Goal: Task Accomplishment & Management: Use online tool/utility

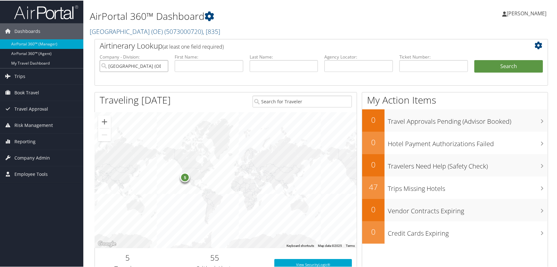
click at [163, 65] on input "Salt Lake County (OE)" at bounding box center [134, 66] width 69 height 12
click at [346, 67] on input "text" at bounding box center [358, 66] width 69 height 12
paste input "CPKJQH"
type input "CPKJQH"
click at [502, 67] on button "Search" at bounding box center [508, 66] width 69 height 13
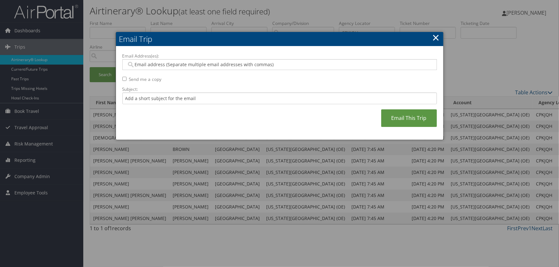
click at [194, 62] on input "Email Address(es):" at bounding box center [280, 64] width 306 height 6
type input "haleyc"
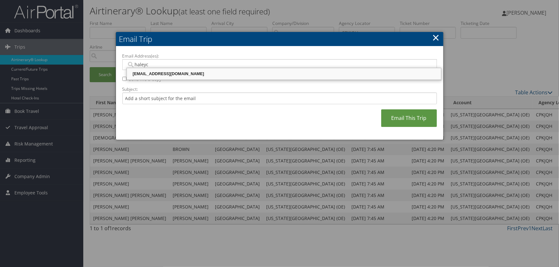
click at [170, 72] on div "[EMAIL_ADDRESS][DOMAIN_NAME]" at bounding box center [284, 74] width 312 height 6
type input "[EMAIL_ADDRESS][DOMAIN_NAME]"
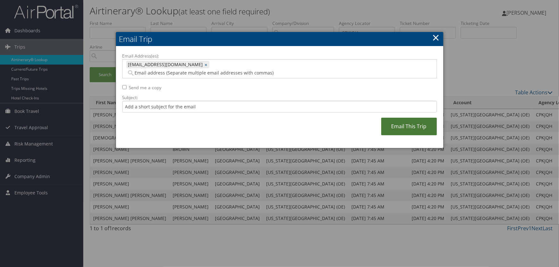
click at [411, 118] on link "Email This Trip" at bounding box center [409, 127] width 56 height 18
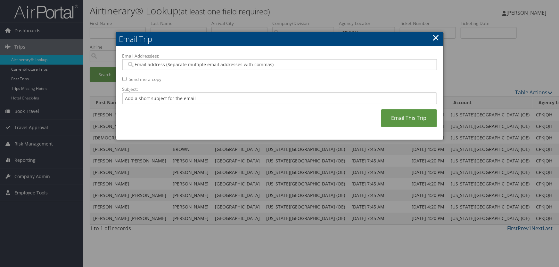
click at [151, 65] on input "Email Address(es):" at bounding box center [280, 64] width 306 height 6
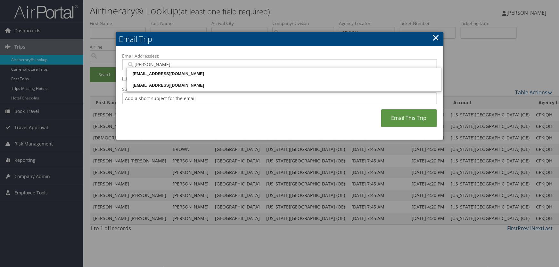
type input "[PERSON_NAME]"
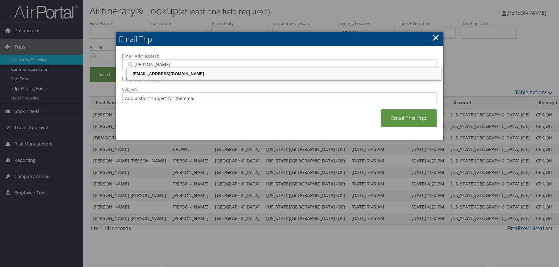
click at [163, 74] on div "[EMAIL_ADDRESS][DOMAIN_NAME]" at bounding box center [284, 74] width 312 height 6
type input "[EMAIL_ADDRESS][DOMAIN_NAME]"
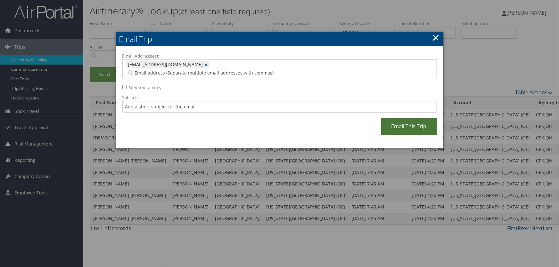
click at [395, 121] on link "Email This Trip" at bounding box center [409, 127] width 56 height 18
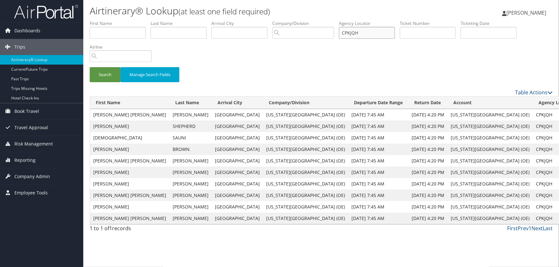
drag, startPoint x: 369, startPoint y: 33, endPoint x: 265, endPoint y: 36, distance: 103.8
click at [265, 20] on ul "First Name Last Name Departure City Arrival City Company/Division Airport/City …" at bounding box center [321, 20] width 463 height 0
click at [424, 32] on input "text" at bounding box center [428, 33] width 56 height 12
paste input "006 7308 878835"
drag, startPoint x: 413, startPoint y: 32, endPoint x: 519, endPoint y: 25, distance: 105.6
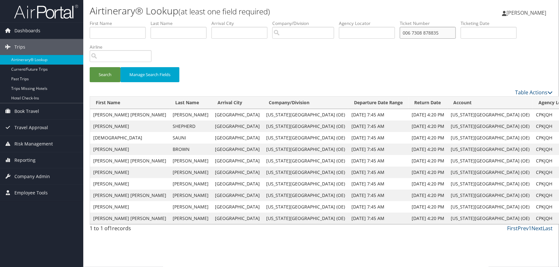
click at [416, 32] on input "006 7308 878835" at bounding box center [428, 33] width 56 height 12
type input "0067308878835"
click at [105, 71] on button "Search" at bounding box center [105, 74] width 31 height 15
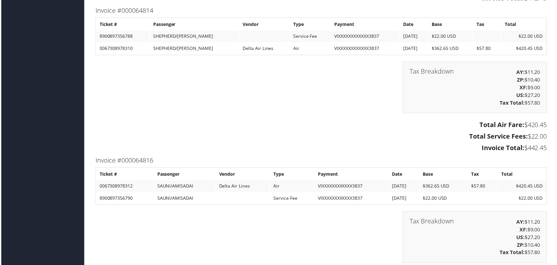
scroll to position [1281, 0]
